Goal: Transaction & Acquisition: Purchase product/service

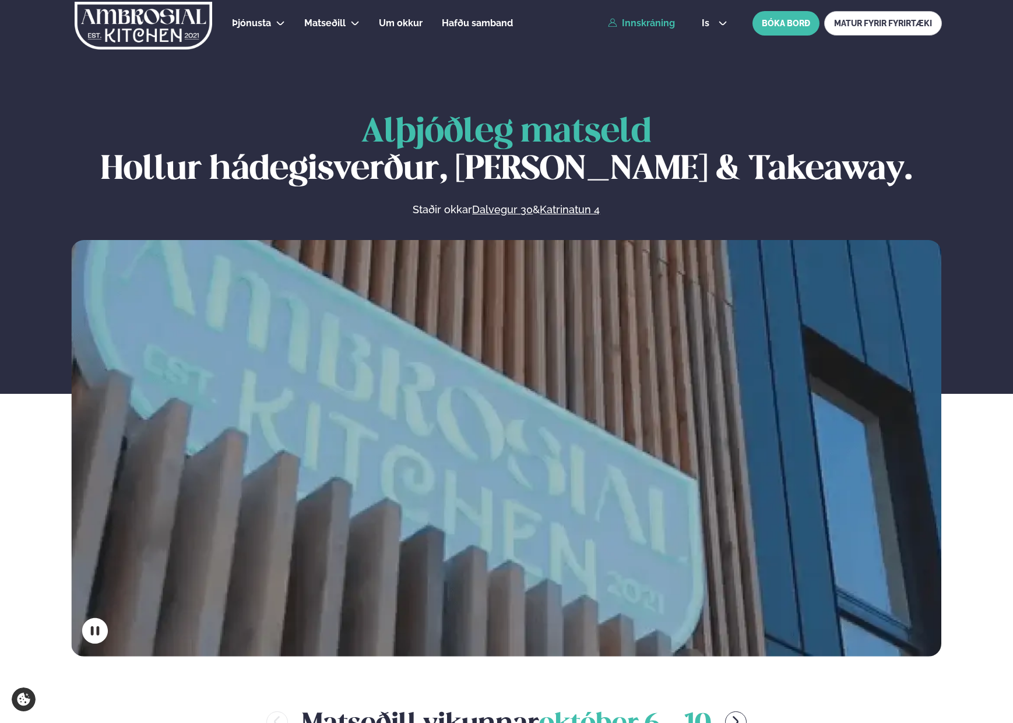
click at [642, 21] on link "Innskráning" at bounding box center [641, 23] width 67 height 10
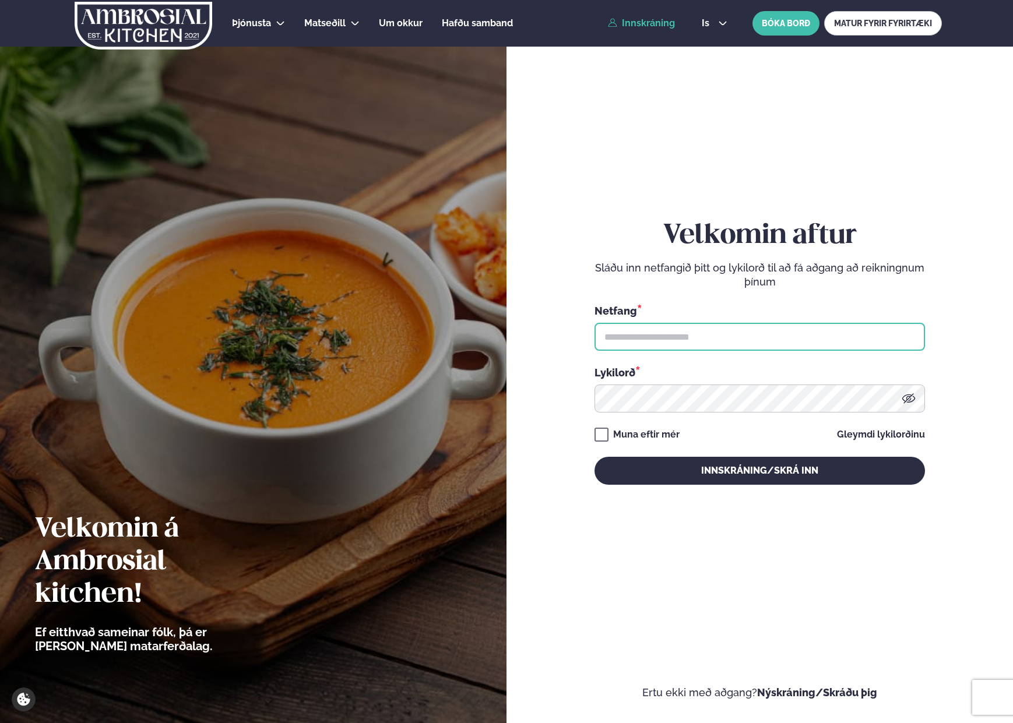
type input "**********"
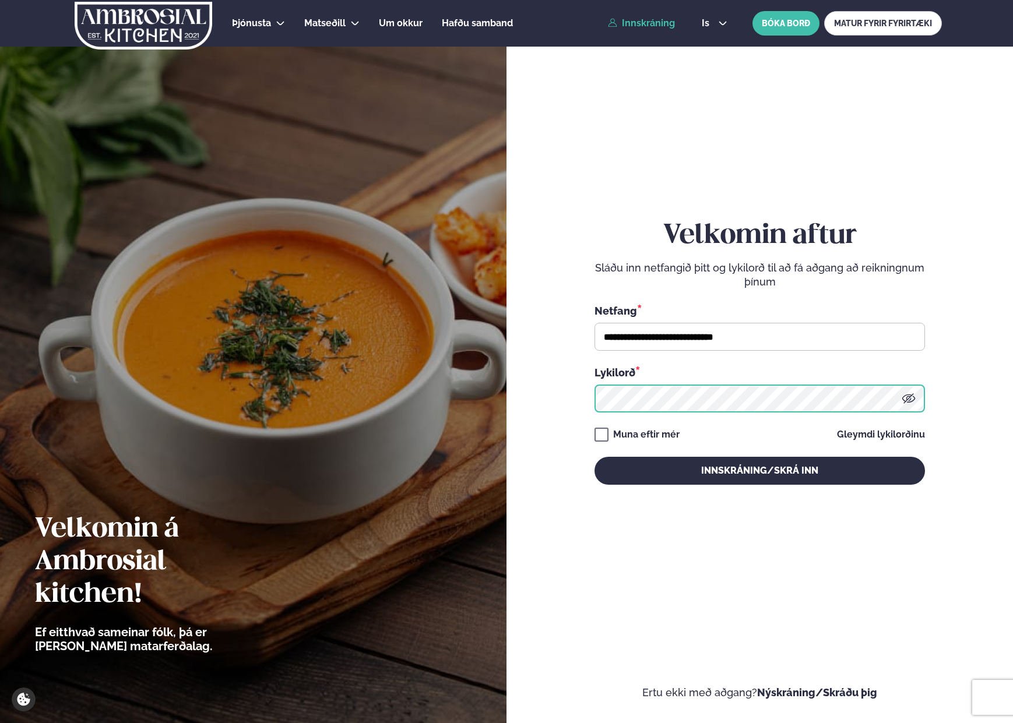
click at [759, 470] on button "Innskráning/Skrá inn" at bounding box center [759, 471] width 330 height 28
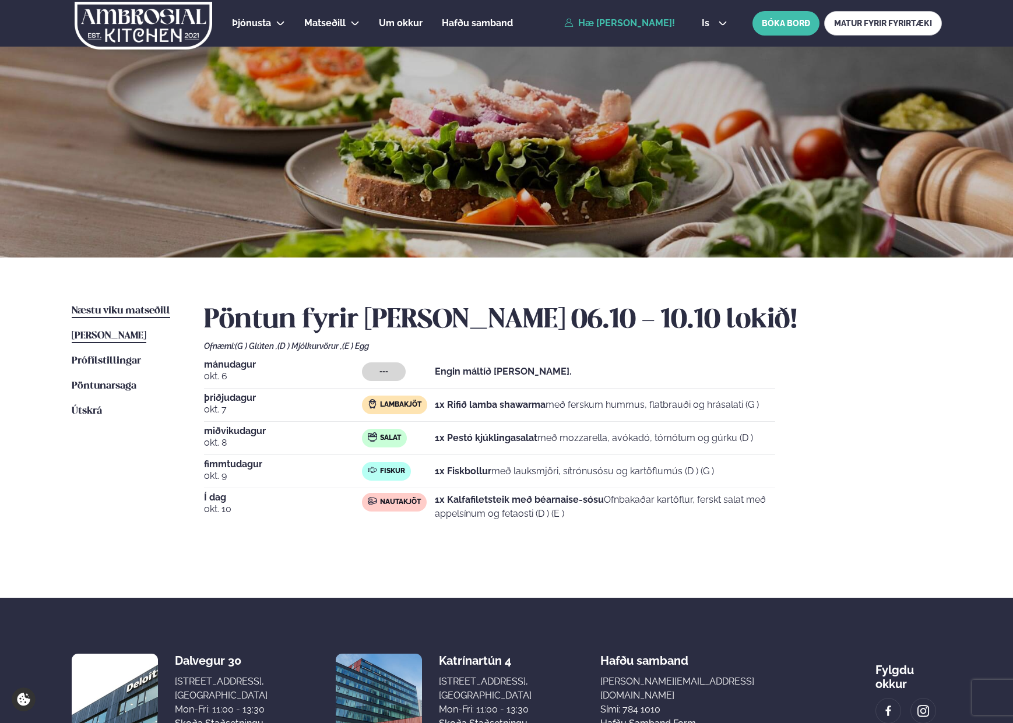
click at [136, 308] on span "Næstu viku matseðill" at bounding box center [121, 311] width 98 height 10
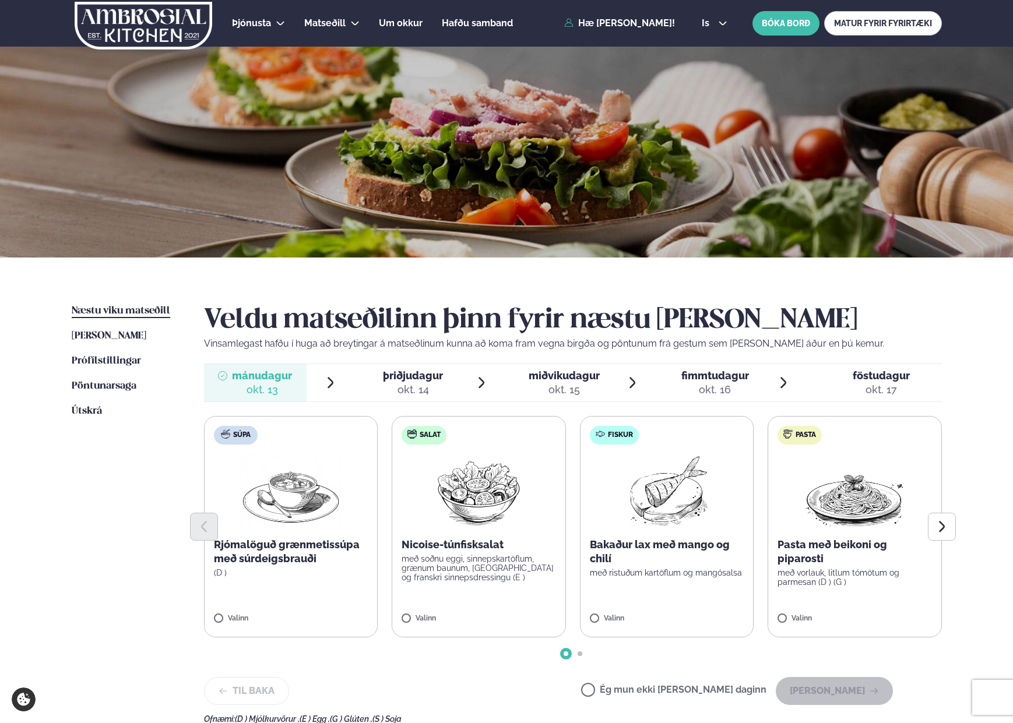
click at [481, 583] on label "Salat Nicoise-túnfisksalat með soðnu eggi, sinnepskartöflum, grænum baunum, [GE…" at bounding box center [479, 526] width 174 height 221
click at [843, 695] on button "[PERSON_NAME]" at bounding box center [834, 691] width 117 height 28
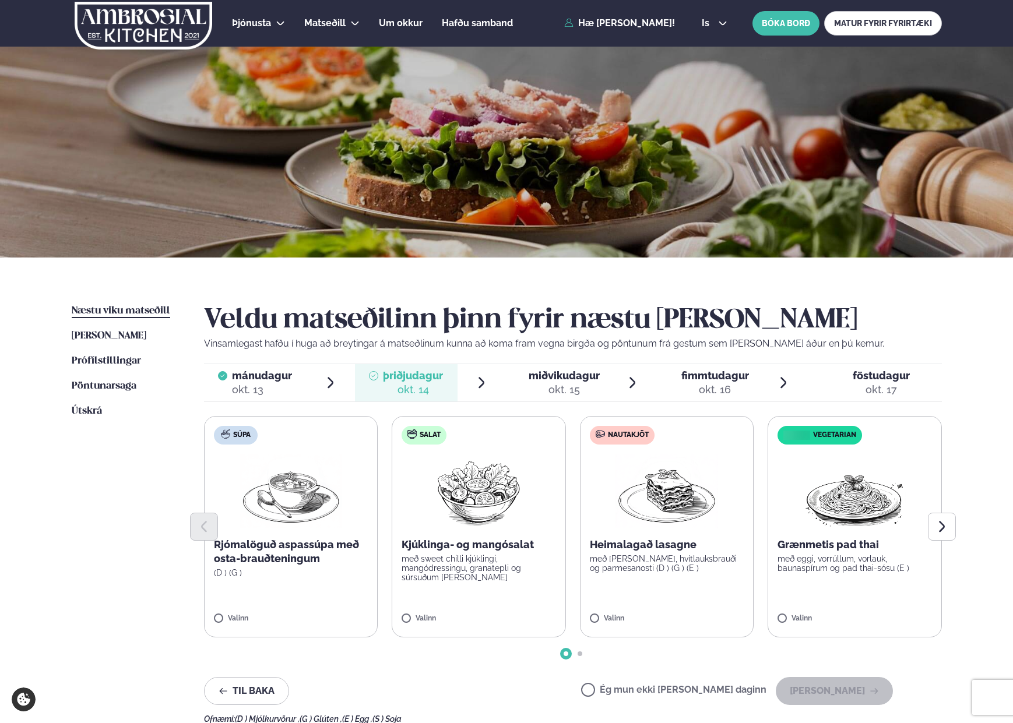
click at [686, 609] on label "Nautakjöt Heimalagað lasagne með basil pesto, hvítlauksbrauði og parmesanosti (…" at bounding box center [667, 526] width 174 height 221
click at [843, 695] on button "[PERSON_NAME]" at bounding box center [834, 691] width 117 height 28
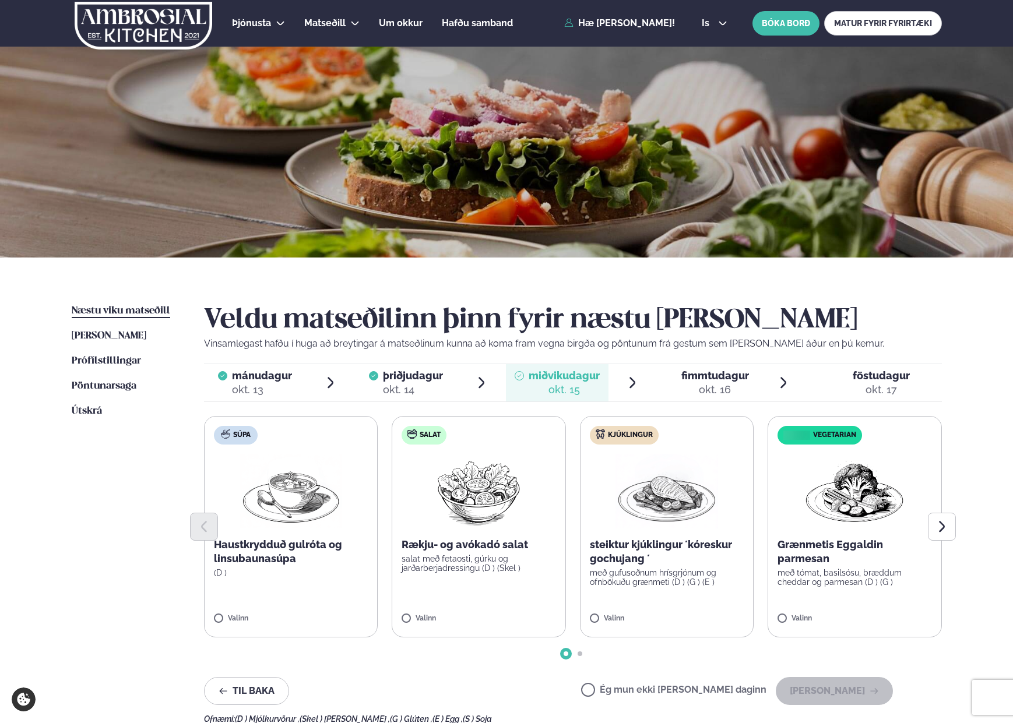
click at [667, 688] on label "Ég mun ekki [PERSON_NAME] daginn" at bounding box center [673, 691] width 185 height 12
click at [874, 692] on icon "button" at bounding box center [874, 691] width 9 height 9
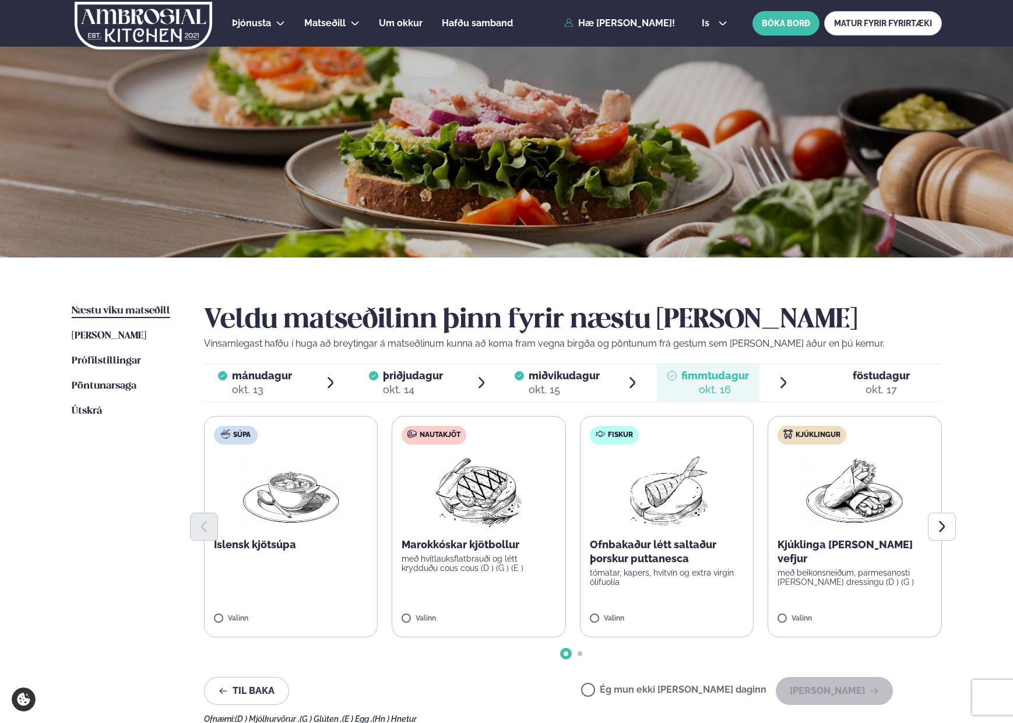
drag, startPoint x: 689, startPoint y: 691, endPoint x: 709, endPoint y: 692, distance: 20.5
click at [689, 691] on label "Ég mun ekki [PERSON_NAME] daginn" at bounding box center [673, 691] width 185 height 12
click at [848, 694] on button "[PERSON_NAME]" at bounding box center [834, 691] width 117 height 28
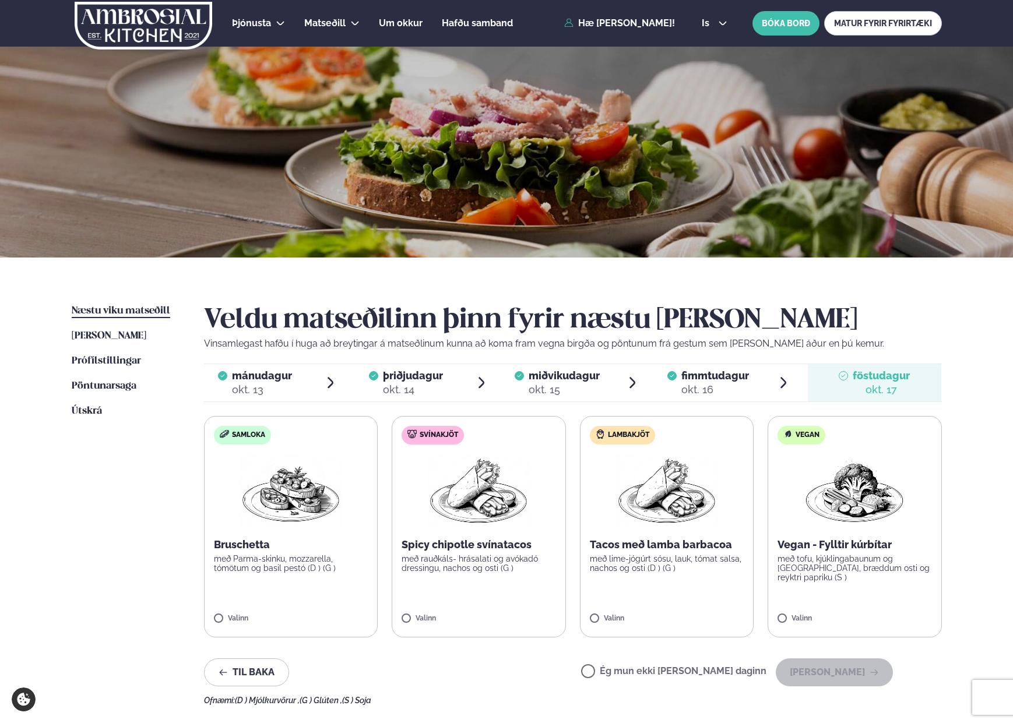
click at [692, 669] on label "Ég mun ekki [PERSON_NAME] daginn" at bounding box center [673, 673] width 185 height 12
click at [826, 678] on button "[PERSON_NAME]" at bounding box center [834, 673] width 117 height 28
